Goal: Navigation & Orientation: Understand site structure

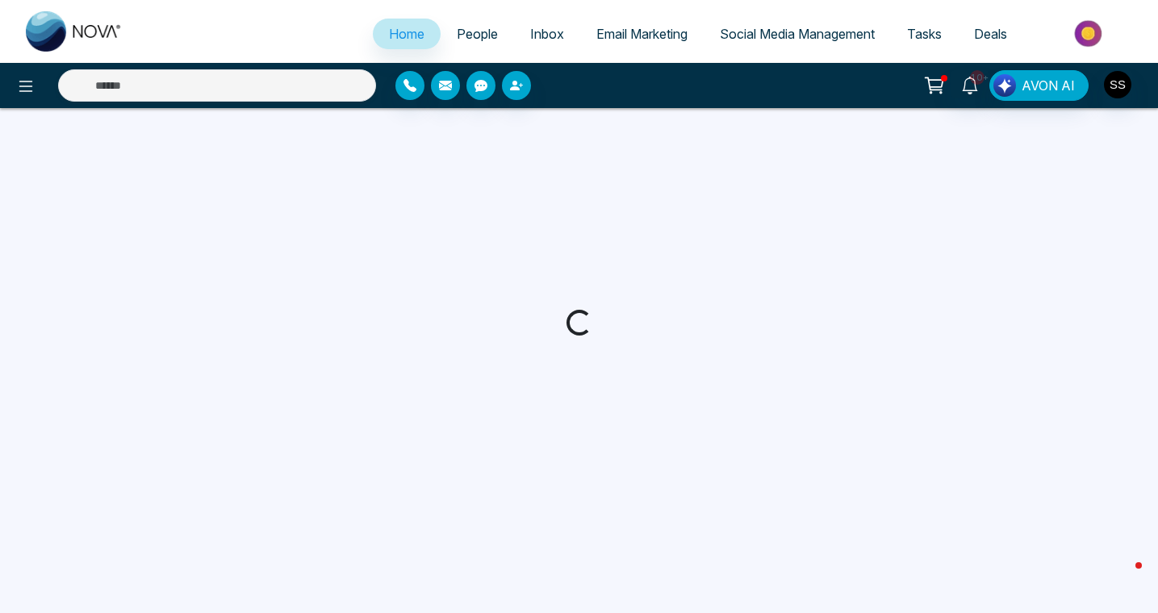
select select "*"
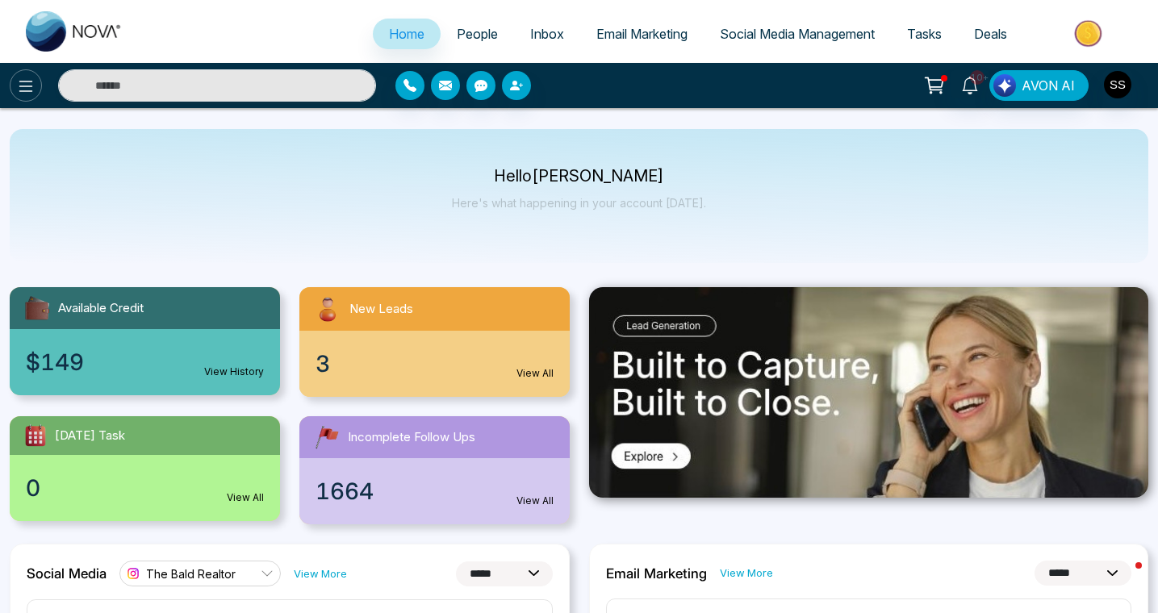
click at [28, 77] on icon at bounding box center [25, 86] width 19 height 19
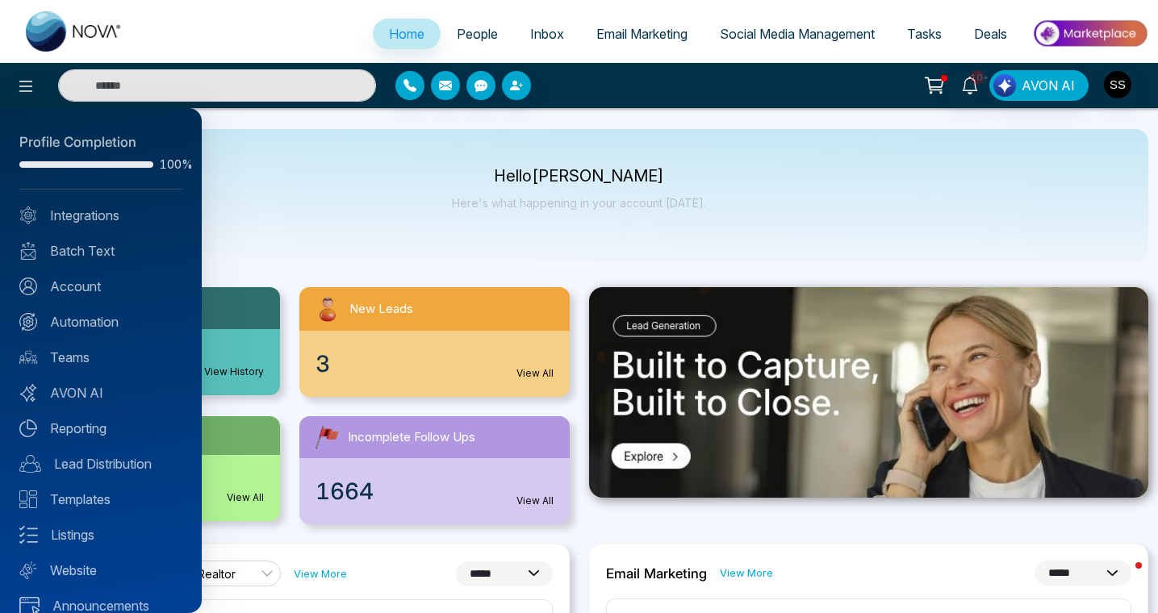
click at [86, 266] on div "Profile Completion 100% Integrations Batch Text Account Automation Teams AVON A…" at bounding box center [101, 360] width 202 height 505
click at [90, 254] on link "Batch Text" at bounding box center [100, 250] width 163 height 19
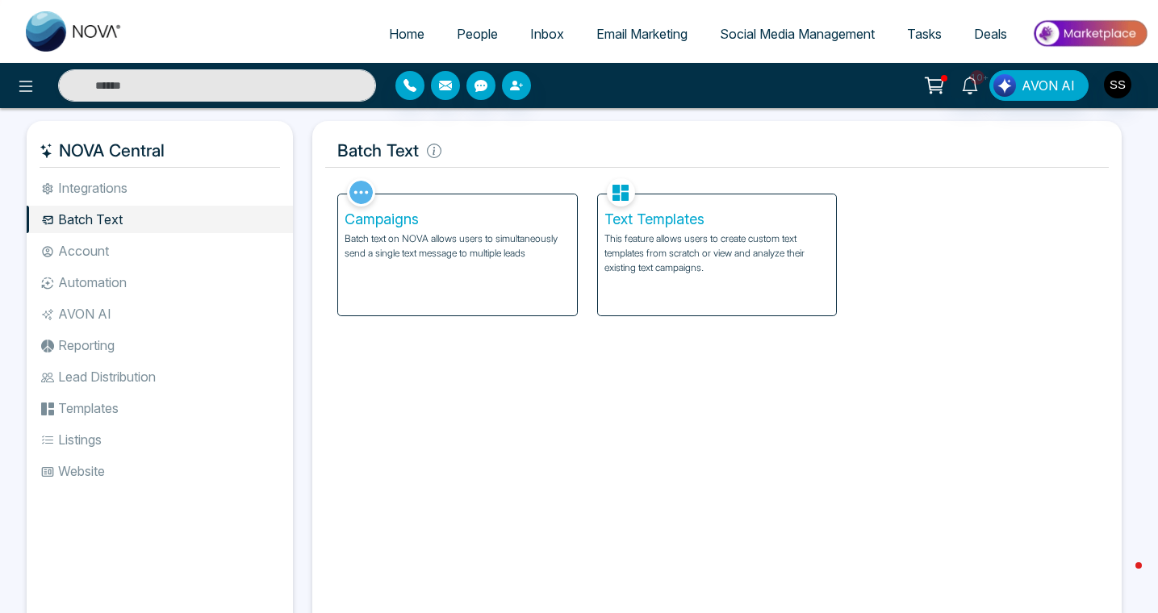
click at [89, 314] on li "AVON AI" at bounding box center [160, 313] width 266 height 27
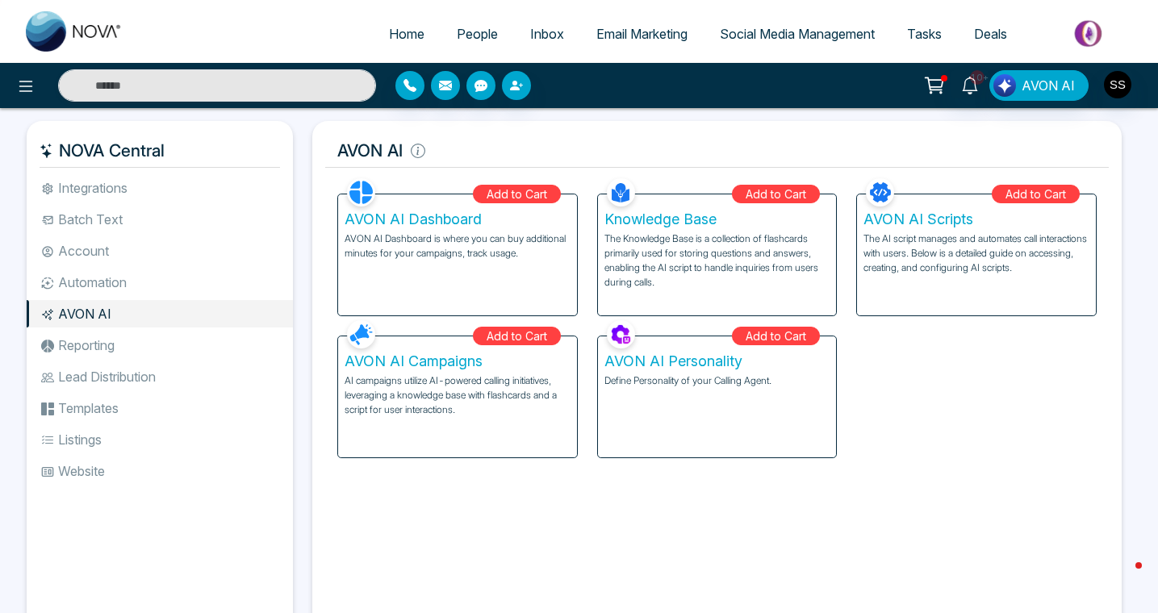
click at [97, 346] on li "Reporting" at bounding box center [160, 345] width 266 height 27
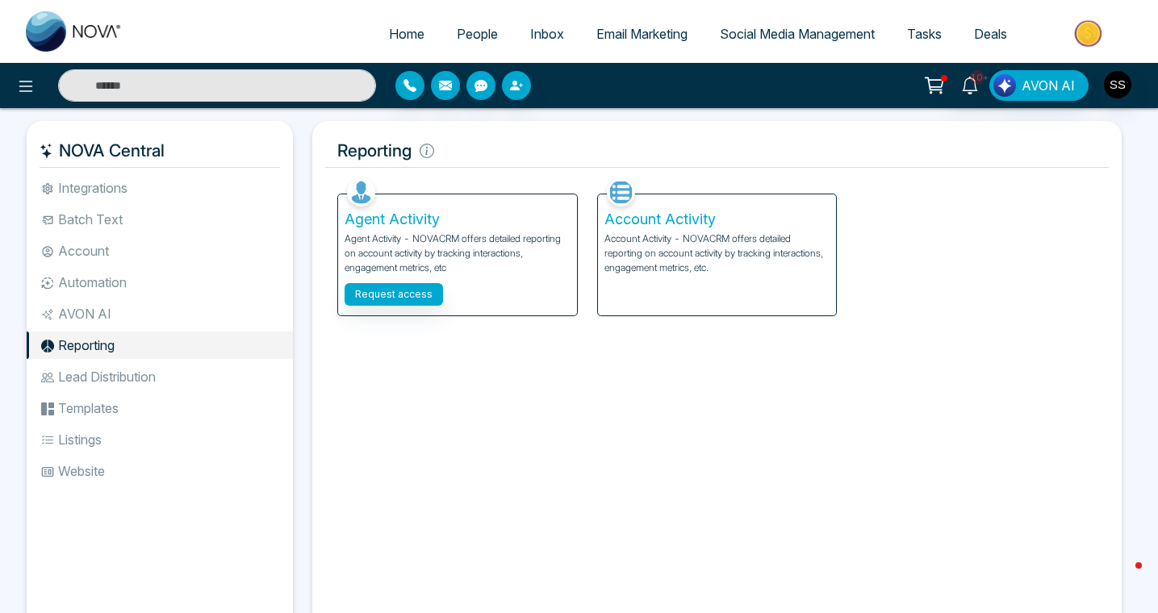
click at [86, 400] on li "Templates" at bounding box center [160, 408] width 266 height 27
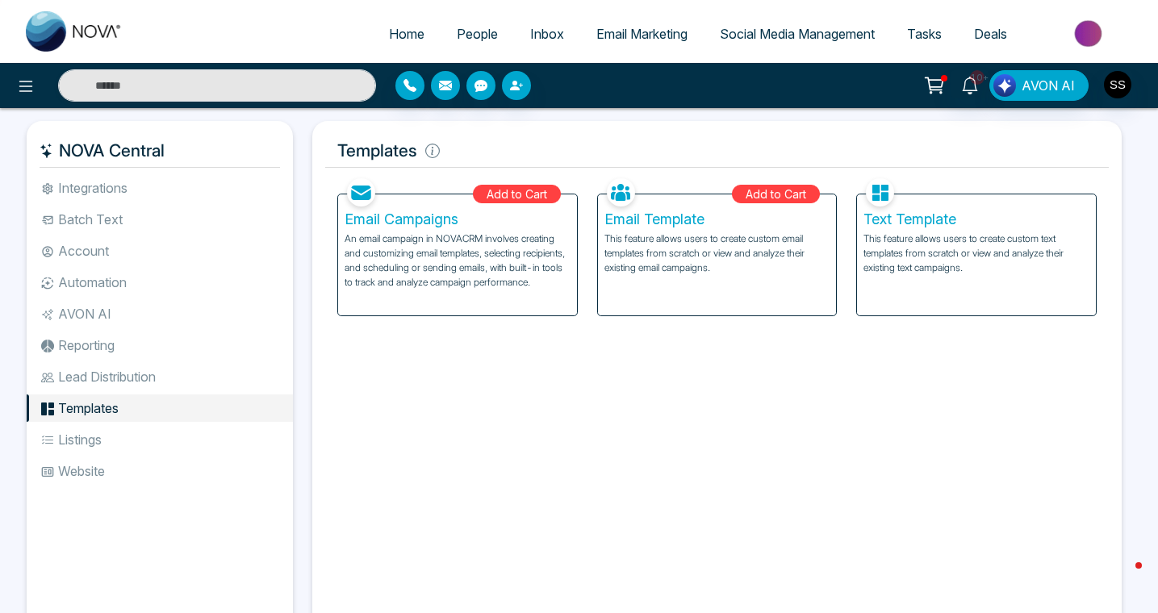
click at [79, 435] on li "Listings" at bounding box center [160, 439] width 266 height 27
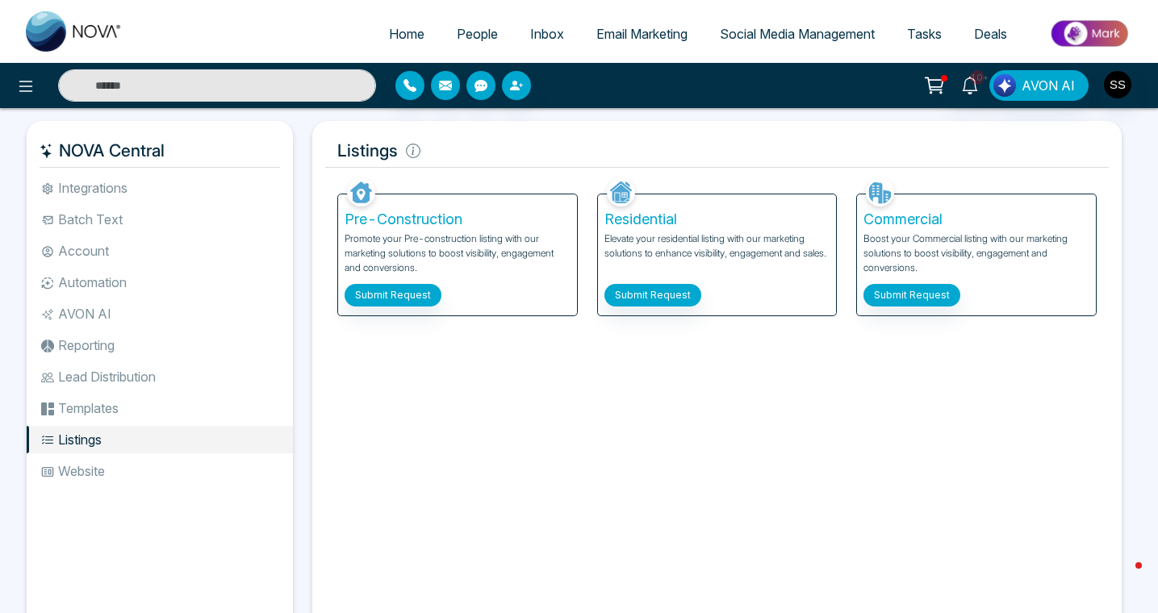
click at [82, 462] on li "Website" at bounding box center [160, 470] width 266 height 27
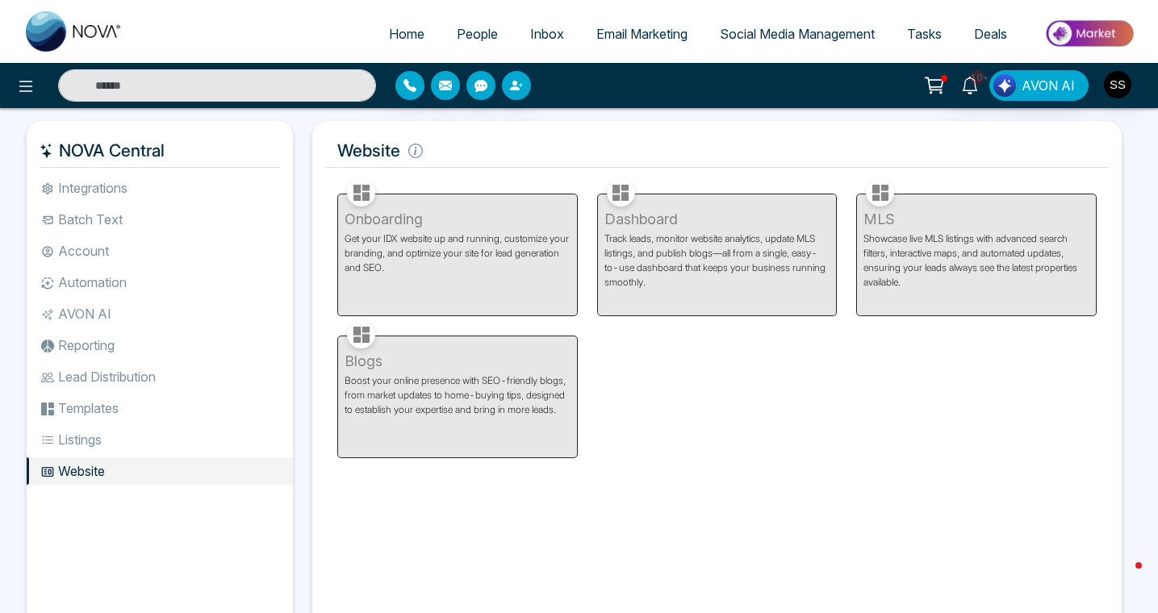
click at [383, 259] on div "Onboarding Get your IDX website up and running, customize your branding, and op…" at bounding box center [458, 245] width 260 height 142
drag, startPoint x: 424, startPoint y: 244, endPoint x: 477, endPoint y: 243, distance: 53.3
click at [477, 243] on div "Onboarding Get your IDX website up and running, customize your branding, and op…" at bounding box center [458, 245] width 260 height 142
drag, startPoint x: 512, startPoint y: 237, endPoint x: 537, endPoint y: 273, distance: 43.4
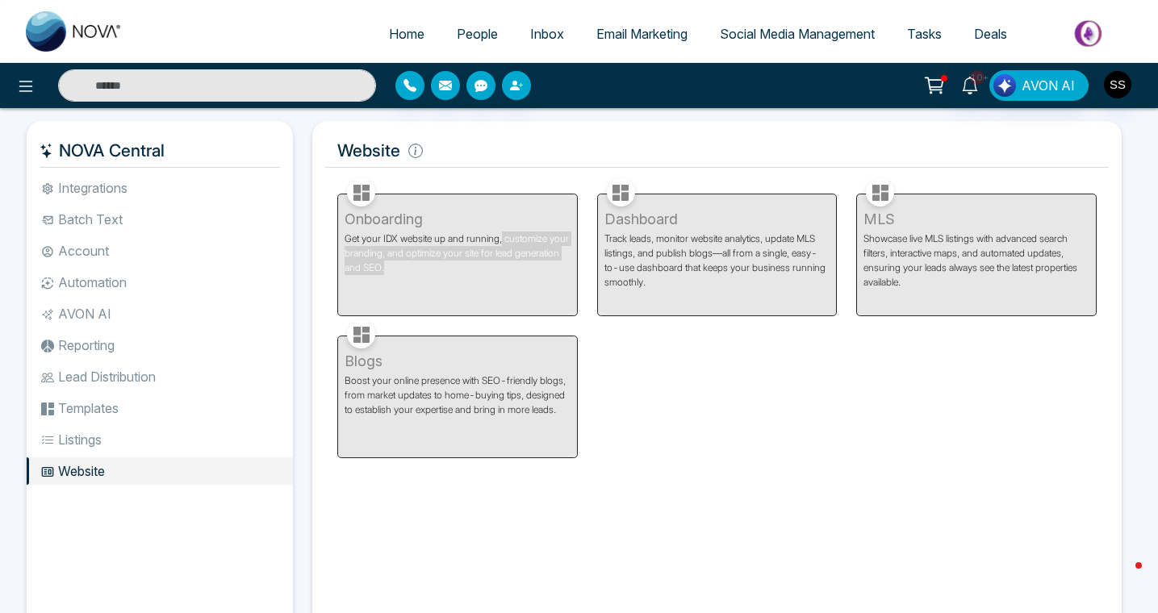
click at [537, 273] on div "Onboarding Get your IDX website up and running, customize your branding, and op…" at bounding box center [458, 245] width 260 height 142
click at [23, 93] on icon at bounding box center [25, 86] width 19 height 19
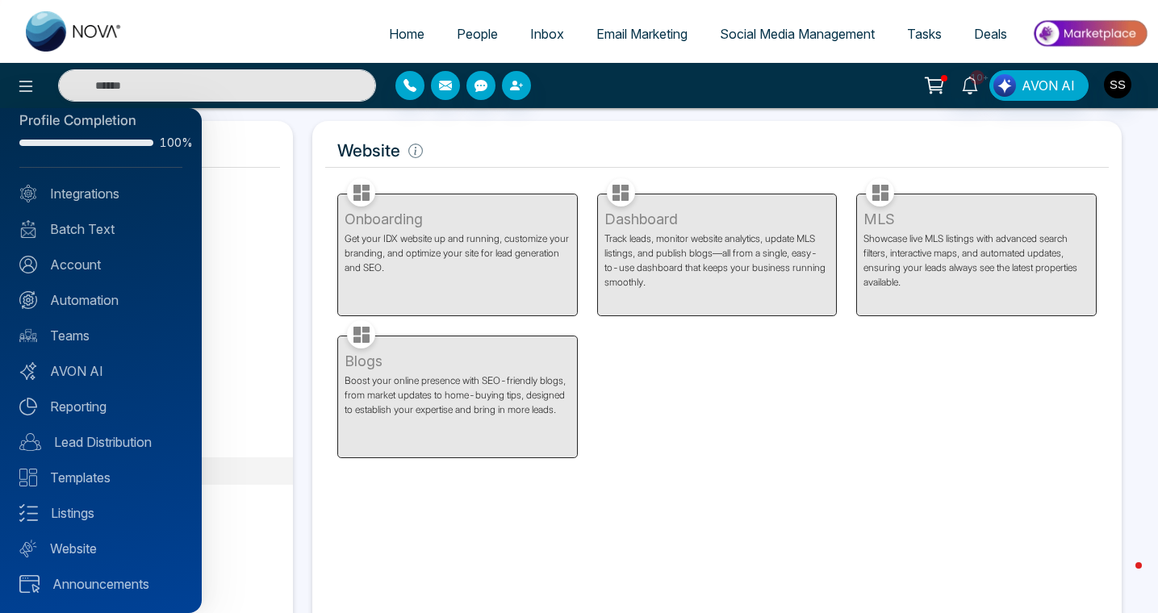
scroll to position [21, 0]
click at [64, 541] on link "Website" at bounding box center [100, 549] width 163 height 19
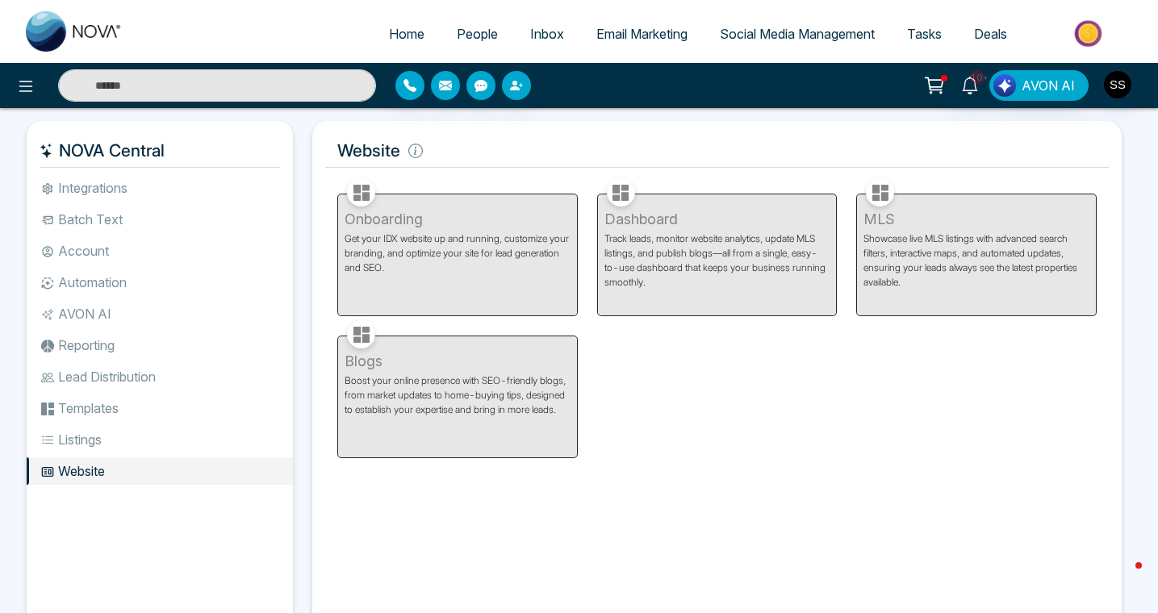
click at [535, 228] on div "Onboarding Get your IDX website up and running, customize your branding, and op…" at bounding box center [458, 245] width 260 height 142
click at [736, 248] on div "Dashboard Track leads, monitor website analytics, update MLS listings, and publ…" at bounding box center [717, 245] width 260 height 142
click at [955, 236] on div "MLS Showcase live MLS listings with advanced search filters, interactive maps, …" at bounding box center [976, 245] width 260 height 142
click at [1142, 590] on body "Home People Inbox Email Marketing Social Media Management Tasks Deals 10+ AVON …" at bounding box center [579, 306] width 1158 height 613
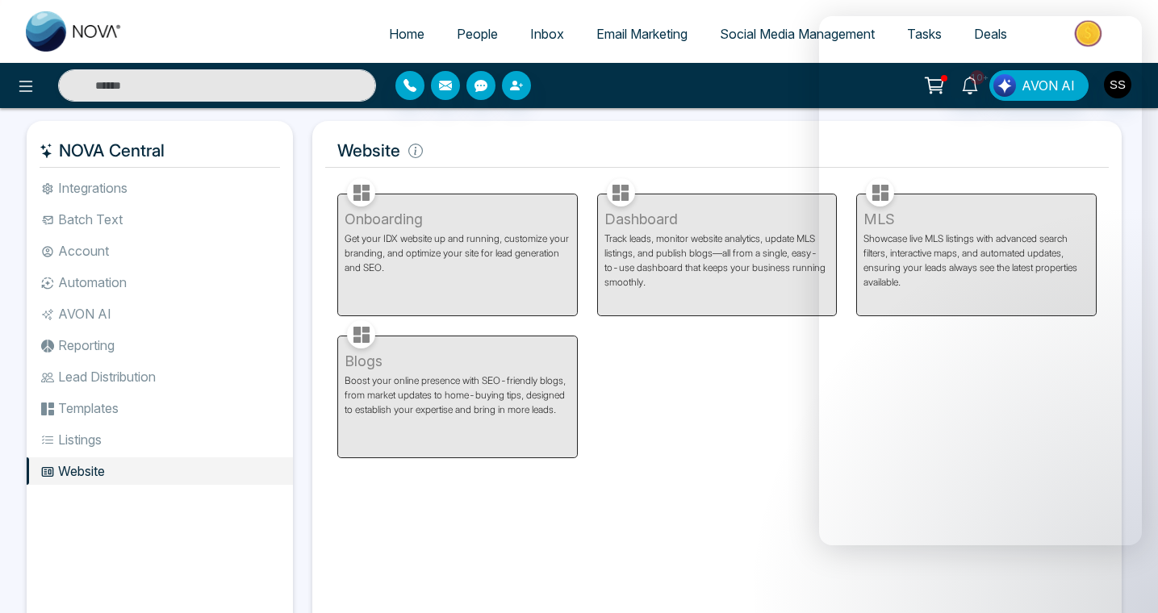
click at [767, 414] on div "Onboarding Get your IDX website up and running, customize your branding, and op…" at bounding box center [717, 316] width 779 height 284
click at [758, 423] on div "Onboarding Get your IDX website up and running, customize your branding, and op…" at bounding box center [717, 316] width 779 height 284
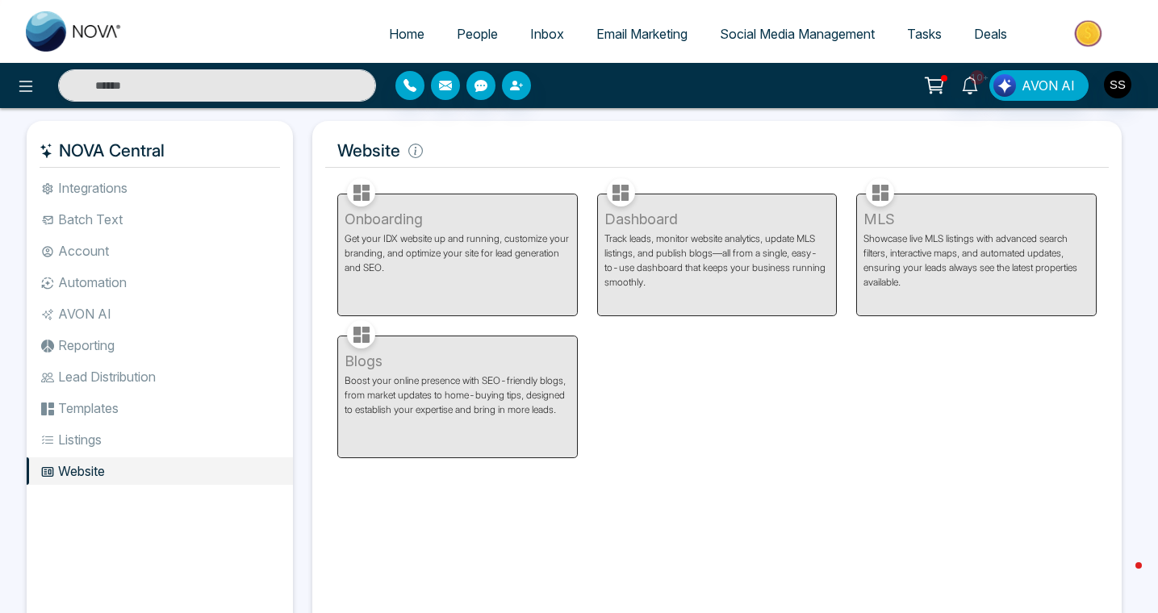
click at [86, 435] on li "Listings" at bounding box center [160, 439] width 266 height 27
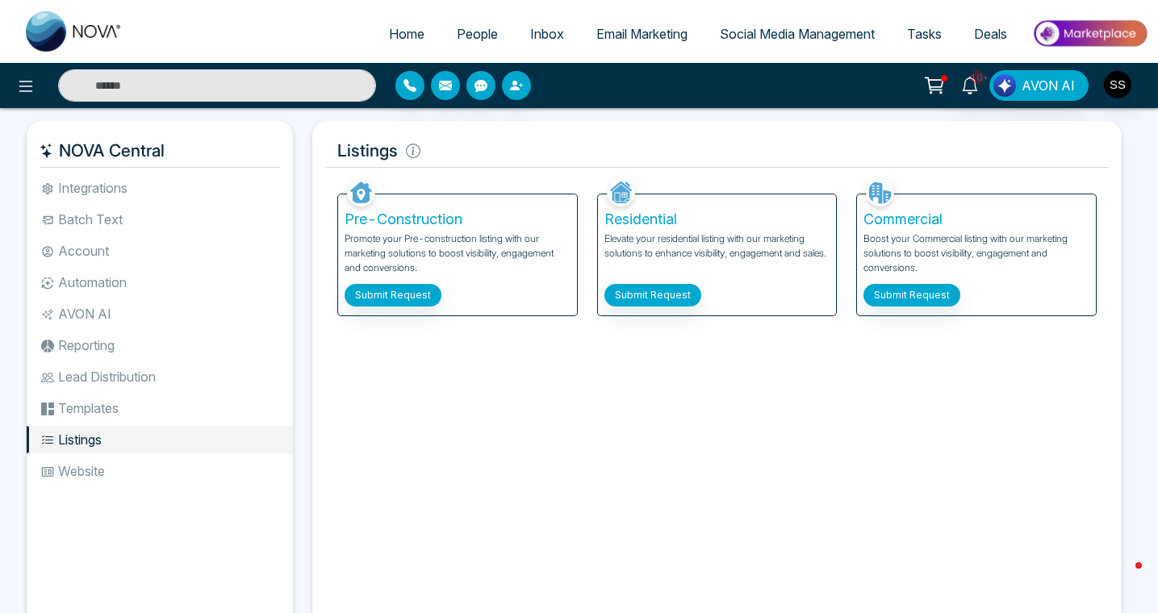
click at [15, 61] on ul at bounding box center [74, 31] width 129 height 63
click at [23, 85] on icon at bounding box center [25, 86] width 19 height 19
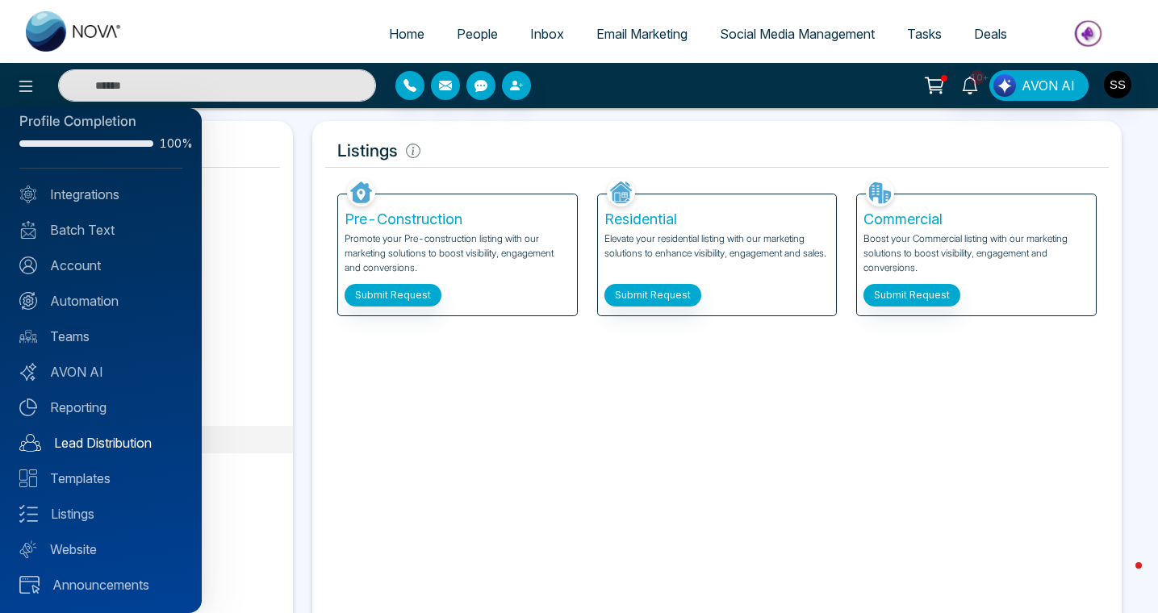
scroll to position [23, 0]
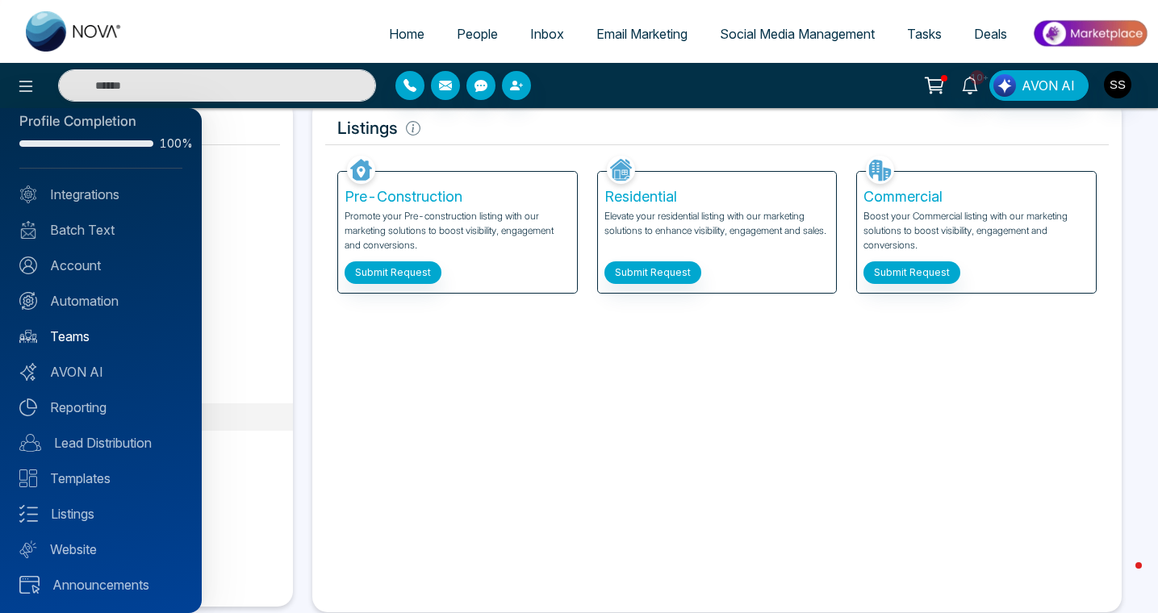
click at [77, 335] on link "Teams" at bounding box center [100, 336] width 163 height 19
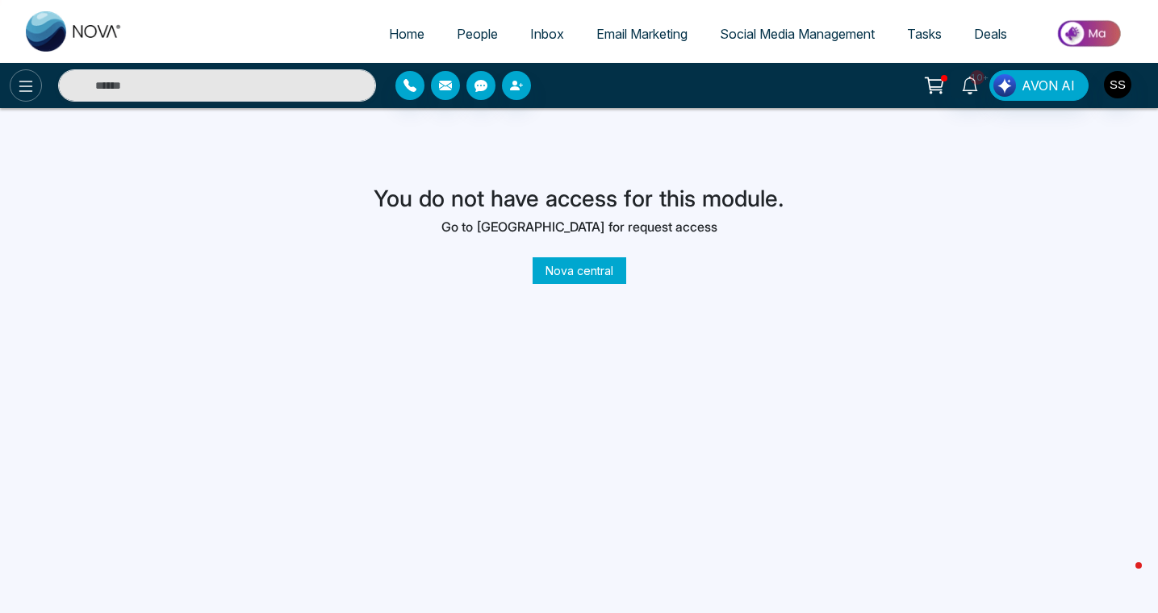
click at [37, 80] on button at bounding box center [26, 85] width 32 height 32
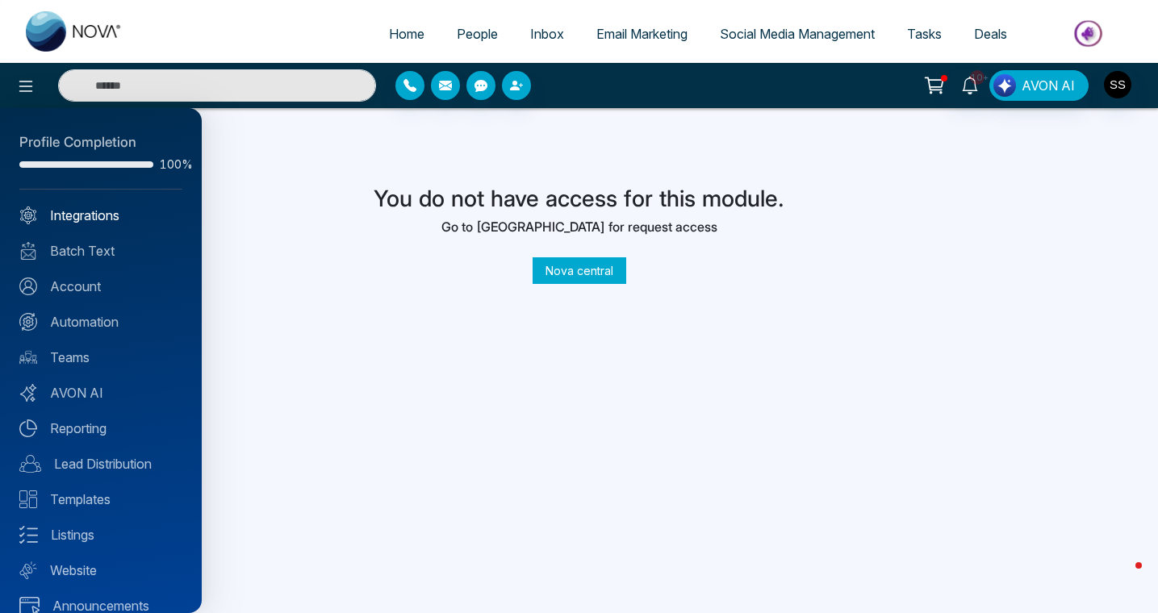
click at [73, 210] on link "Integrations" at bounding box center [100, 215] width 163 height 19
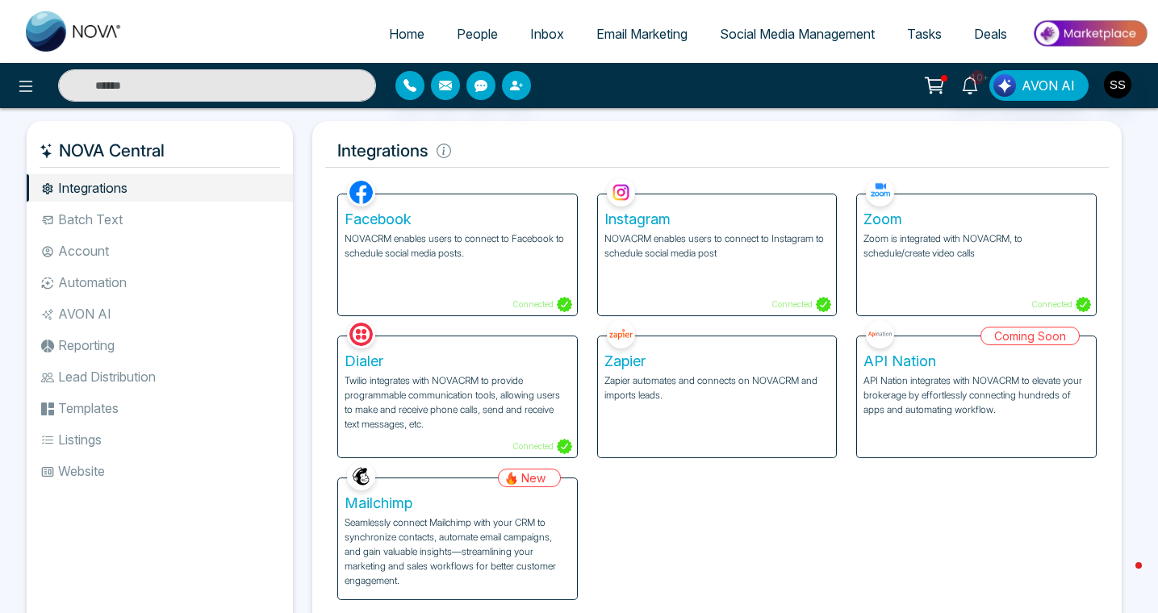
click at [407, 220] on h5 "Facebook" at bounding box center [458, 220] width 226 height 18
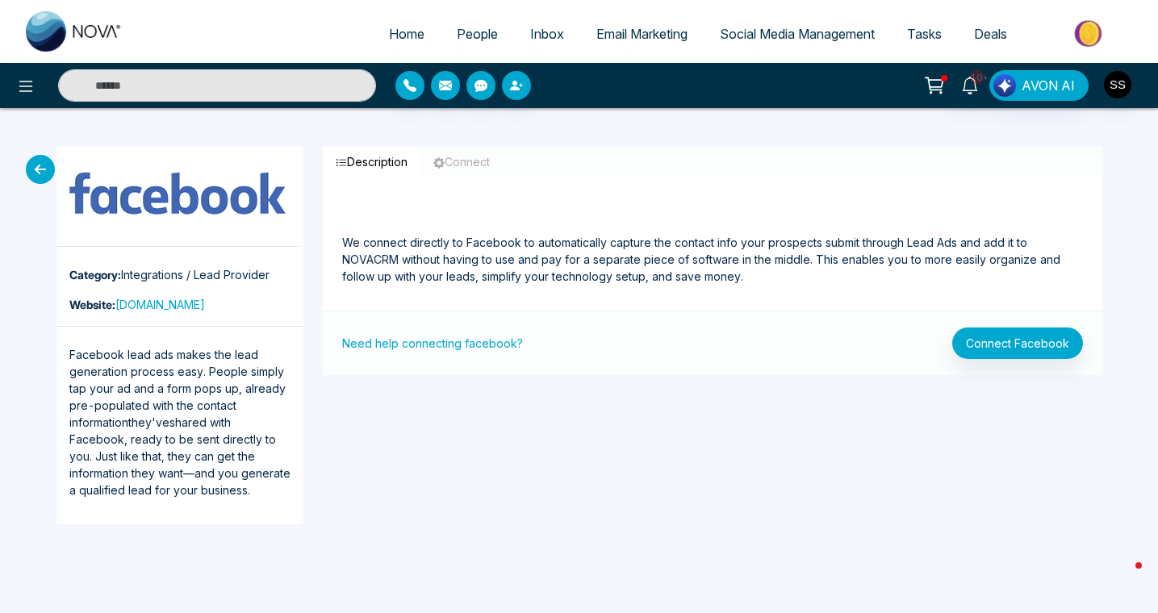
click at [46, 164] on icon at bounding box center [40, 169] width 29 height 29
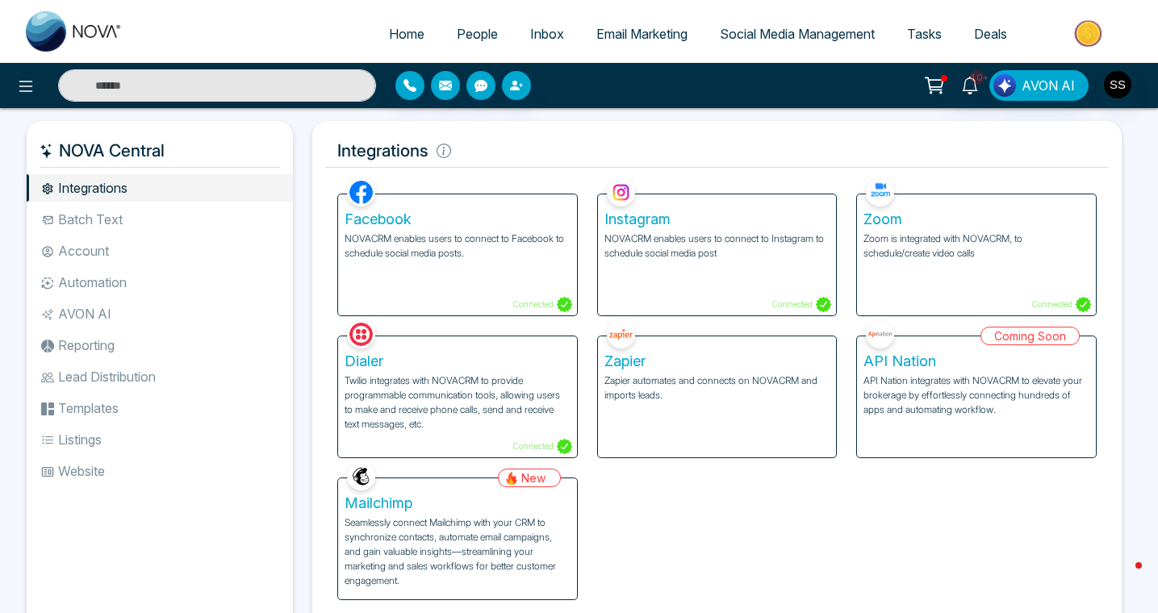
scroll to position [2, 0]
click at [72, 217] on li "Batch Text" at bounding box center [160, 219] width 266 height 27
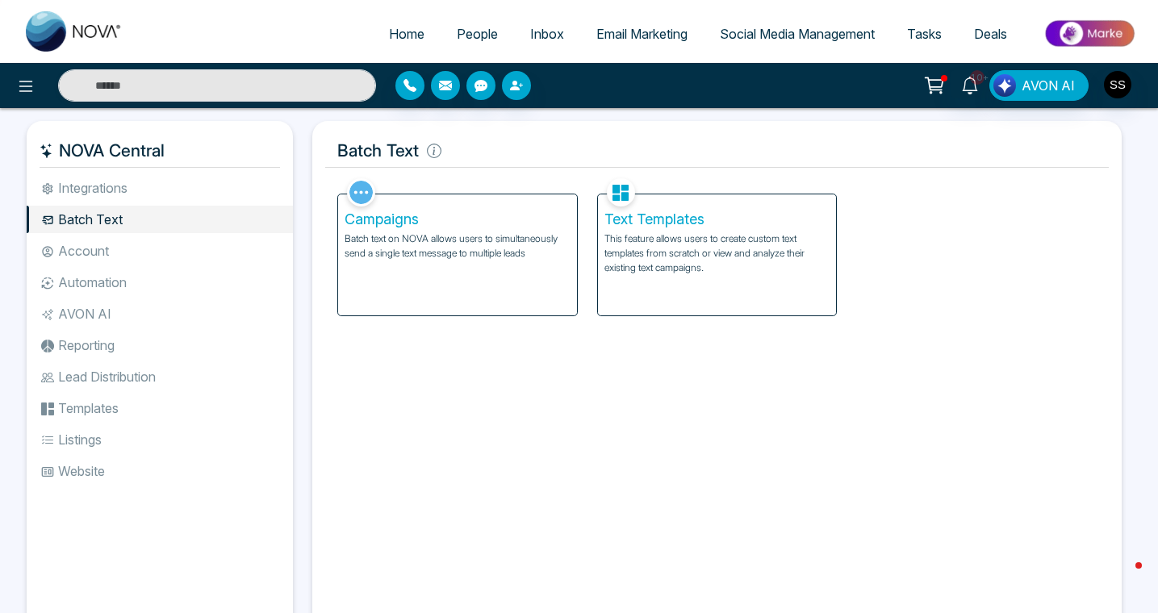
click at [80, 249] on li "Account" at bounding box center [160, 250] width 266 height 27
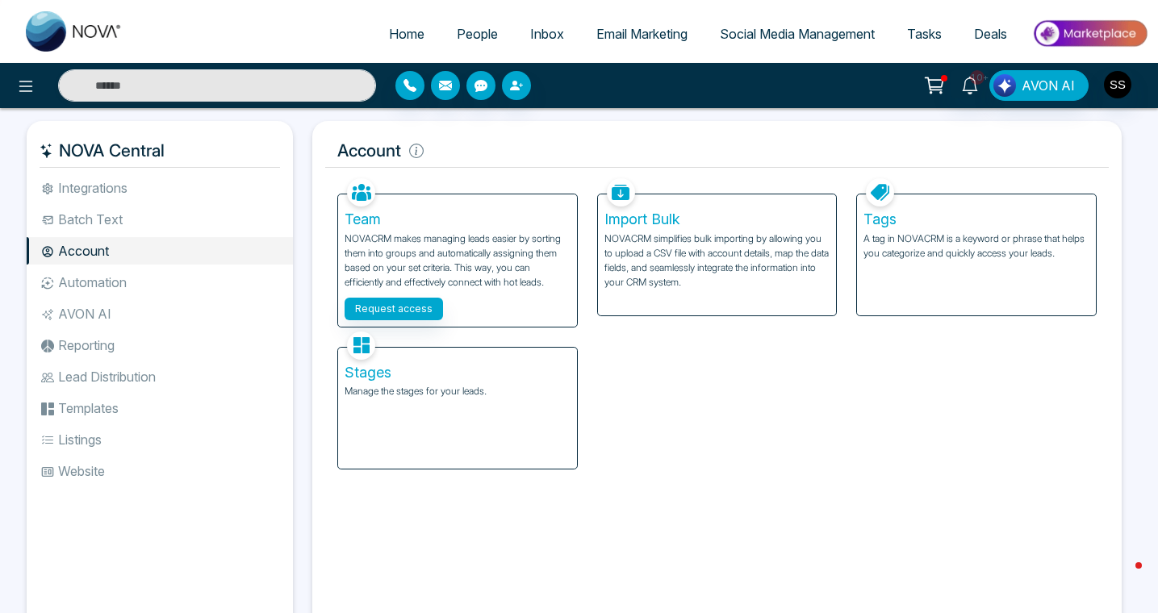
click at [80, 289] on li "Automation" at bounding box center [160, 282] width 266 height 27
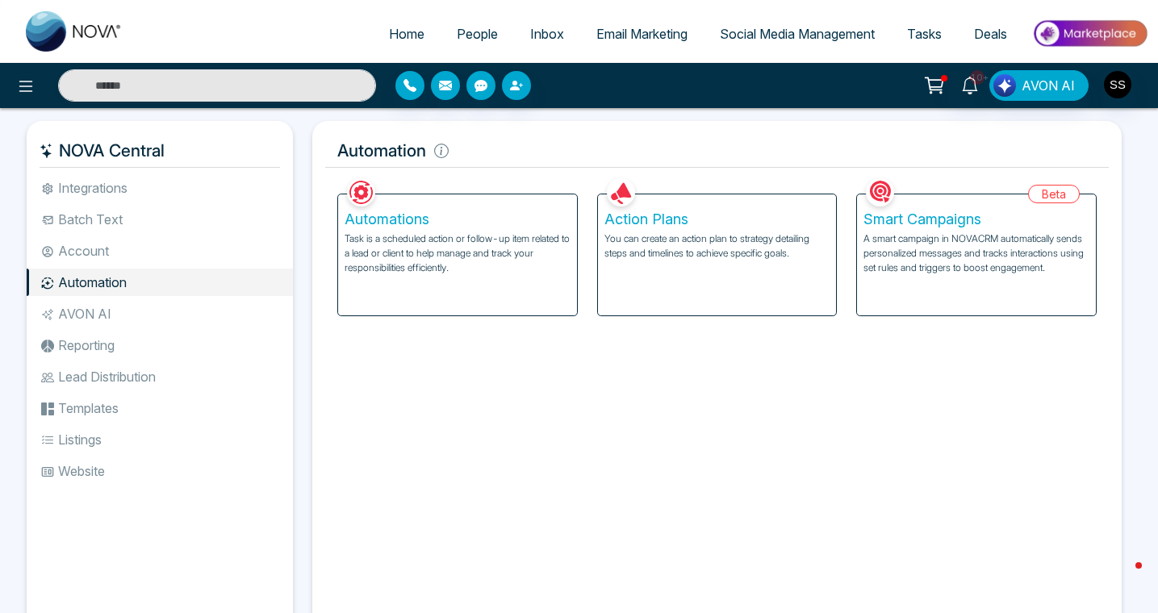
click at [90, 308] on li "AVON AI" at bounding box center [160, 313] width 266 height 27
